Goal: Navigation & Orientation: Find specific page/section

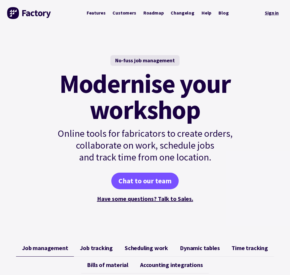
click at [272, 14] on link "Sign in" at bounding box center [271, 13] width 22 height 12
click at [152, 11] on link "Roadmap" at bounding box center [154, 12] width 28 height 11
